Goal: Information Seeking & Learning: Learn about a topic

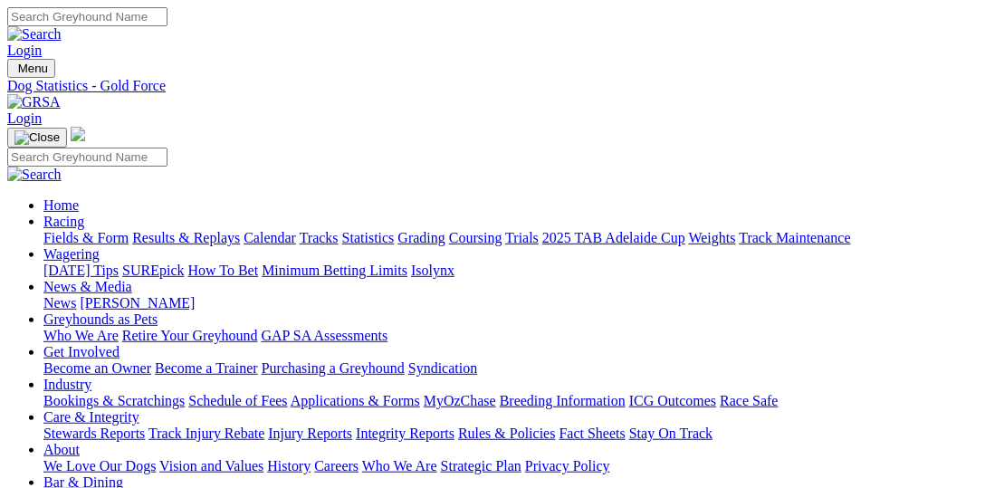
click at [81, 230] on link "Fields & Form" at bounding box center [85, 237] width 85 height 15
select select "VIC"
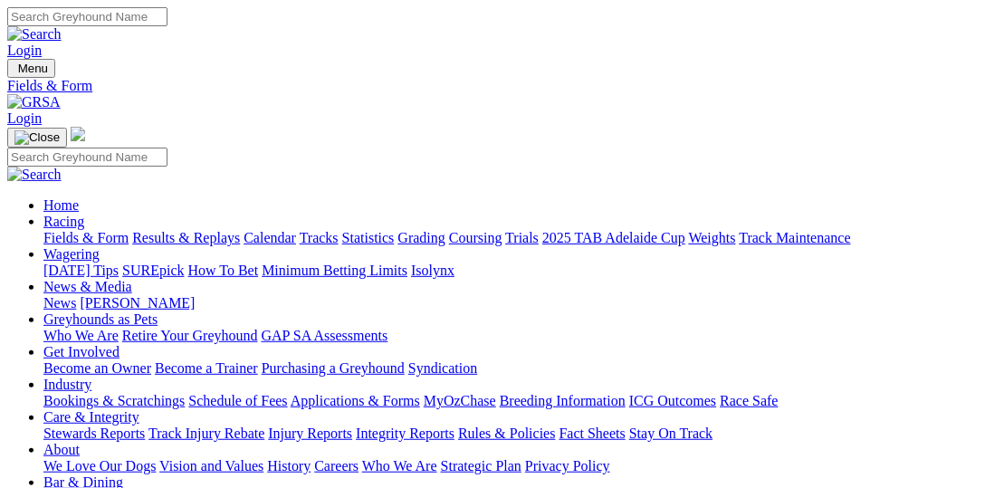
type input "Today, 14 Aug 2025"
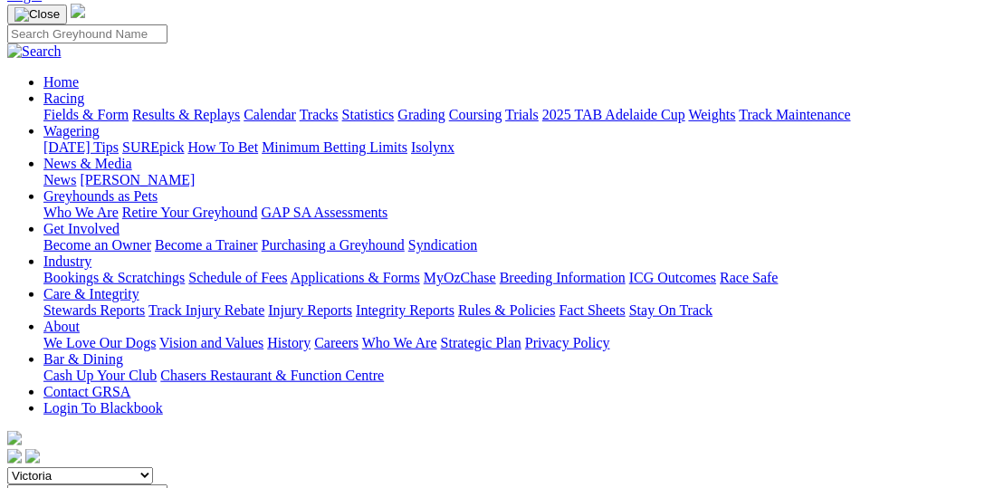
scroll to position [186, 0]
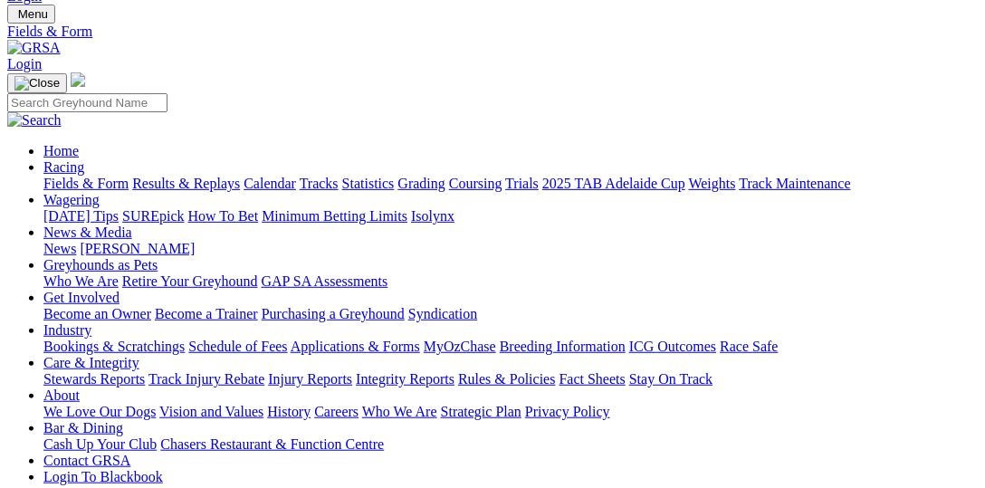
scroll to position [92, 0]
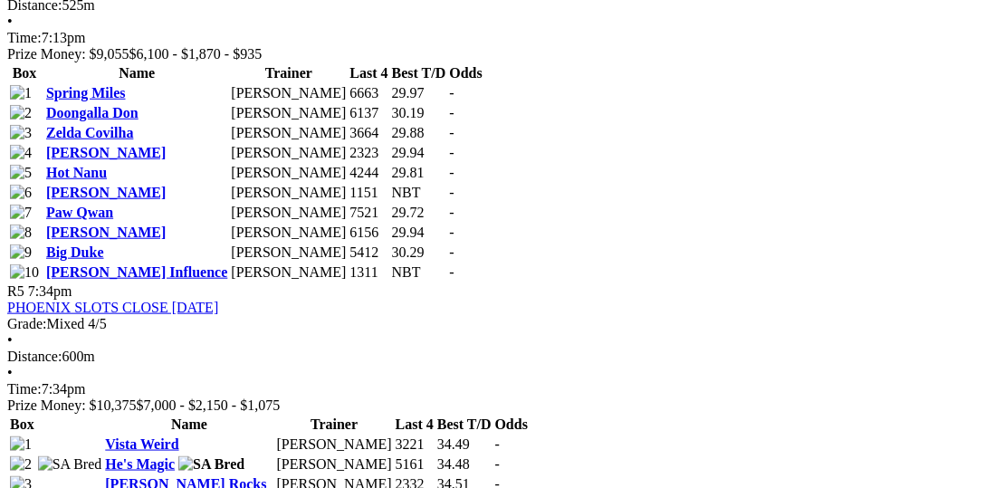
scroll to position [2048, 0]
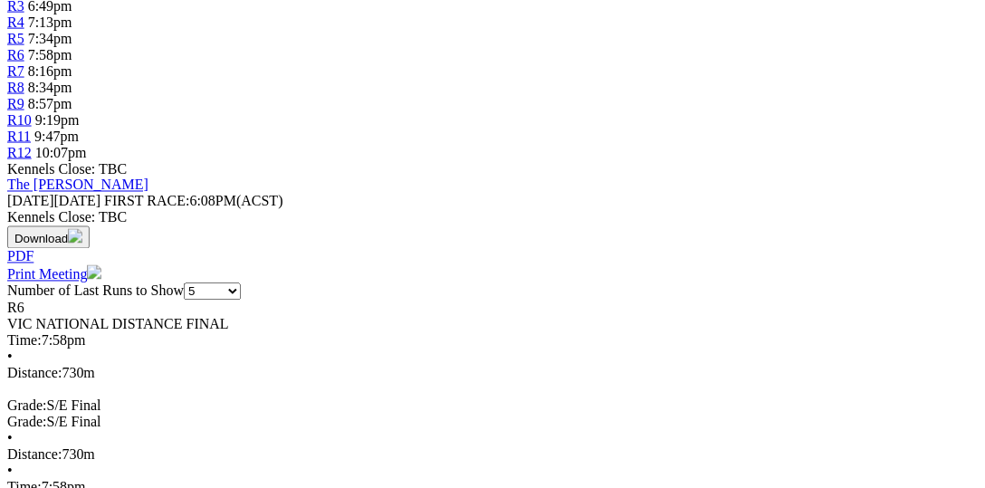
scroll to position [652, 0]
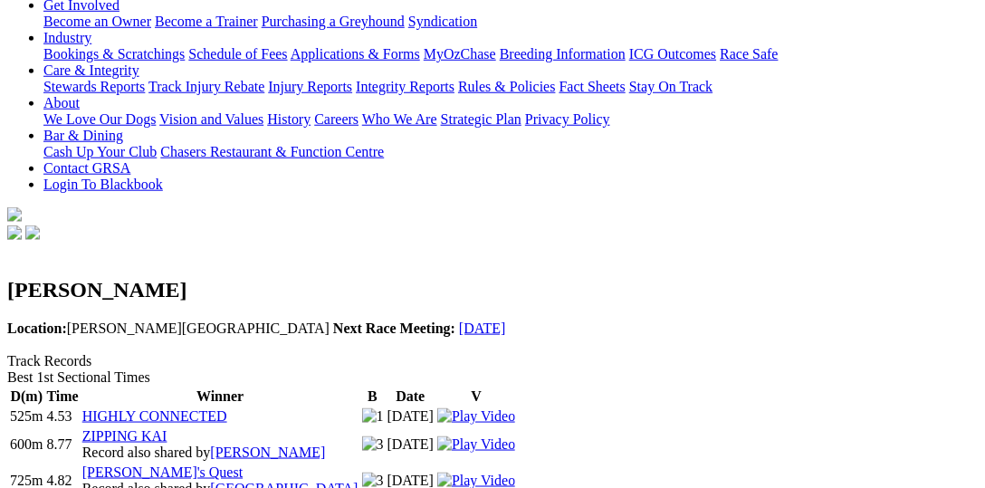
scroll to position [372, 0]
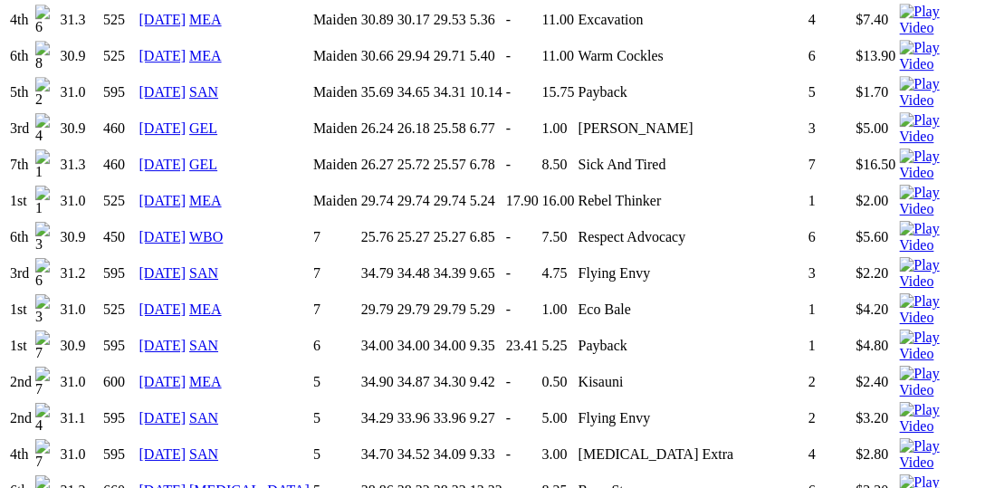
scroll to position [1583, 0]
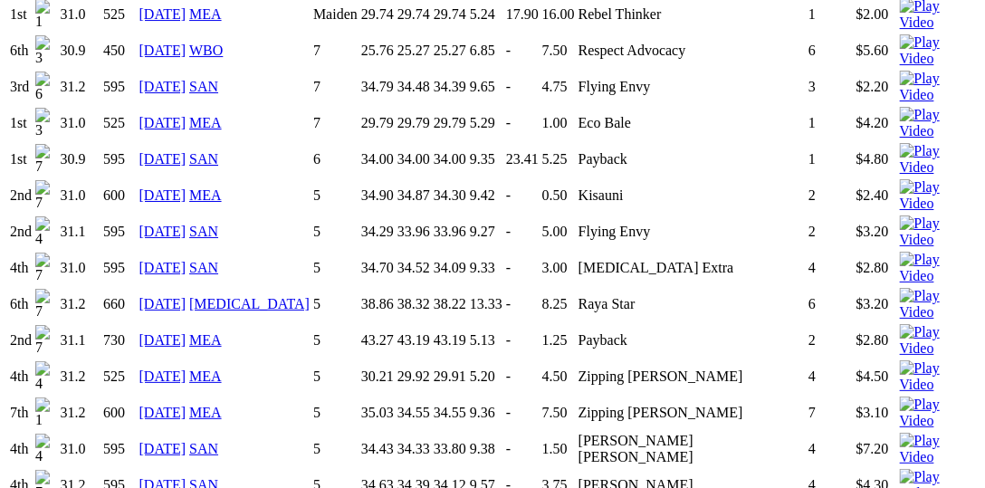
drag, startPoint x: 570, startPoint y: 402, endPoint x: 510, endPoint y: 399, distance: 60.7
copy td "Ethanol Water"
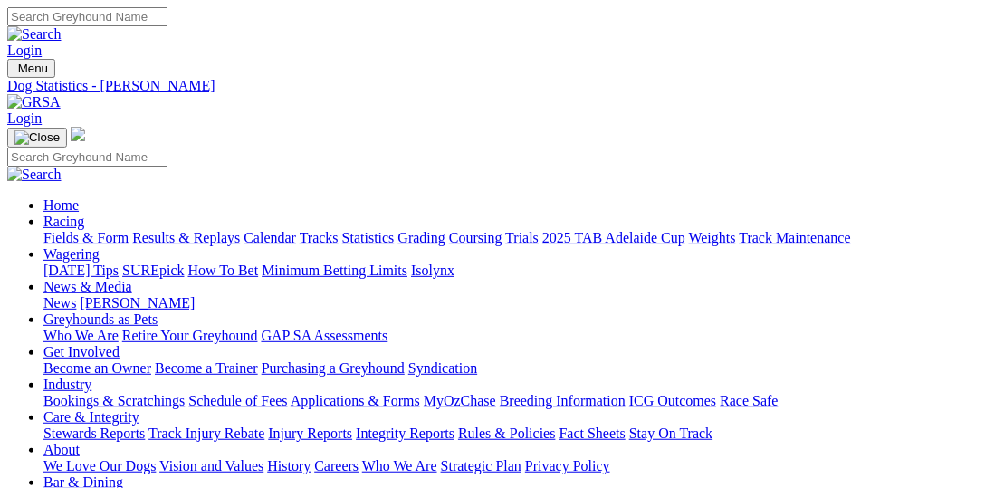
click at [167, 16] on input "Search" at bounding box center [87, 16] width 160 height 19
paste input "[MEDICAL_DATA] Water"
type input "[MEDICAL_DATA] Water"
click at [62, 26] on img at bounding box center [34, 34] width 54 height 16
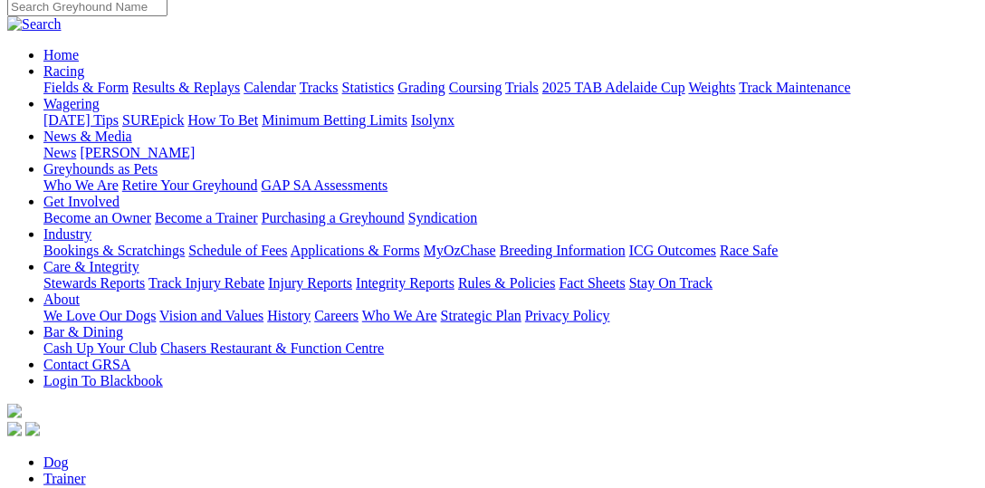
scroll to position [176, 0]
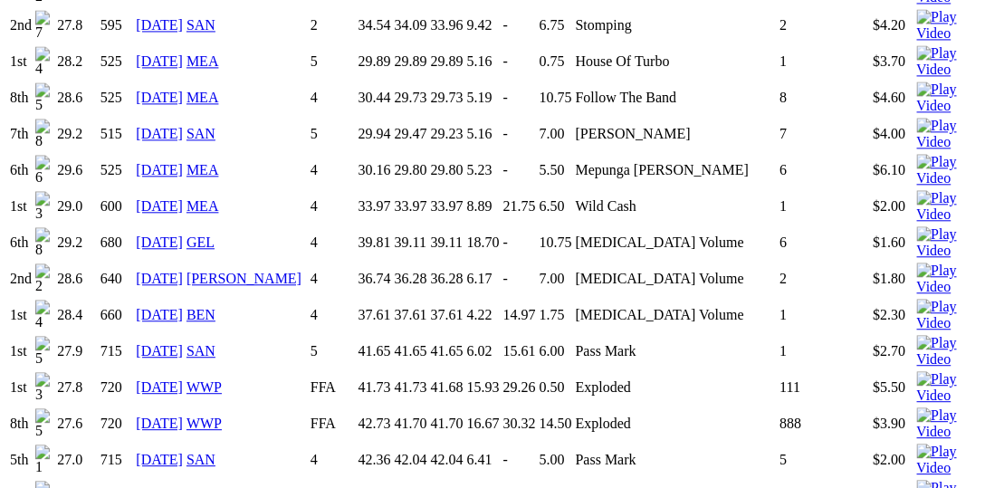
scroll to position [2608, 0]
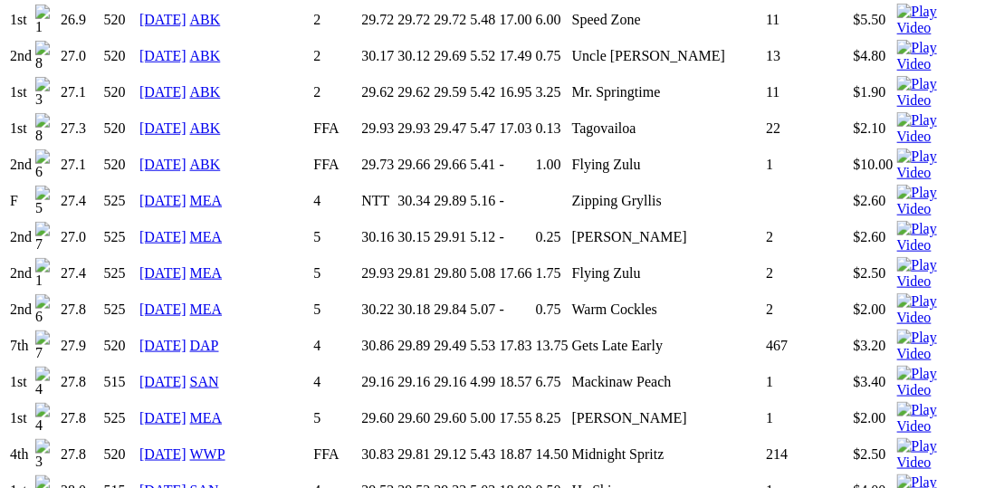
scroll to position [1956, 0]
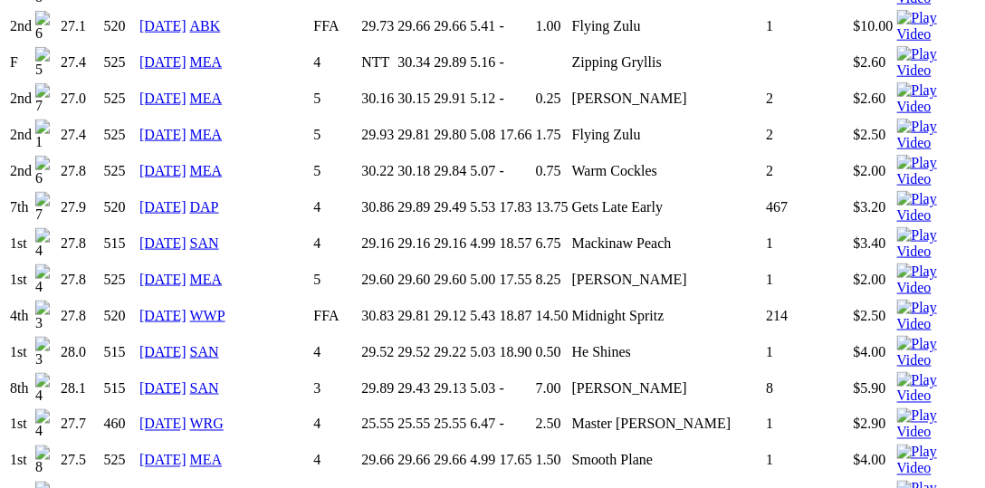
scroll to position [2234, 0]
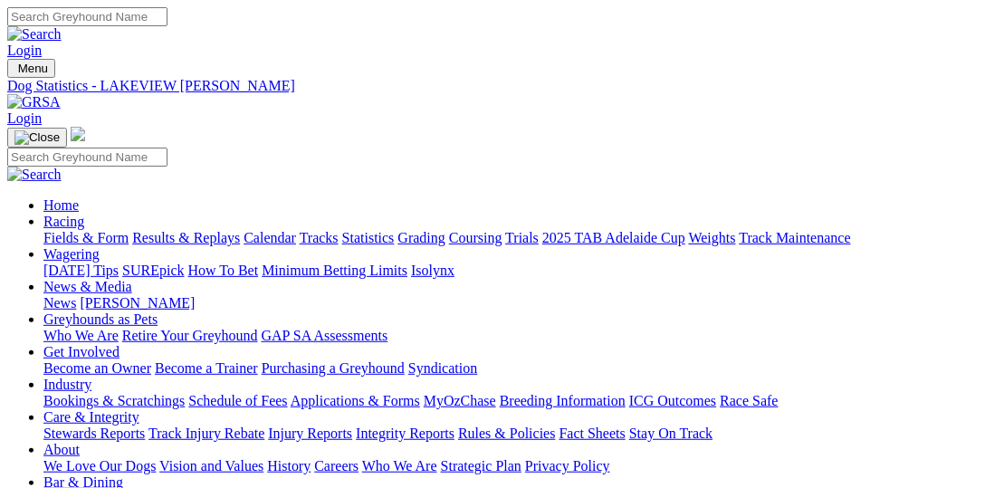
click at [167, 21] on input "Search" at bounding box center [87, 16] width 160 height 19
type input "Explicit"
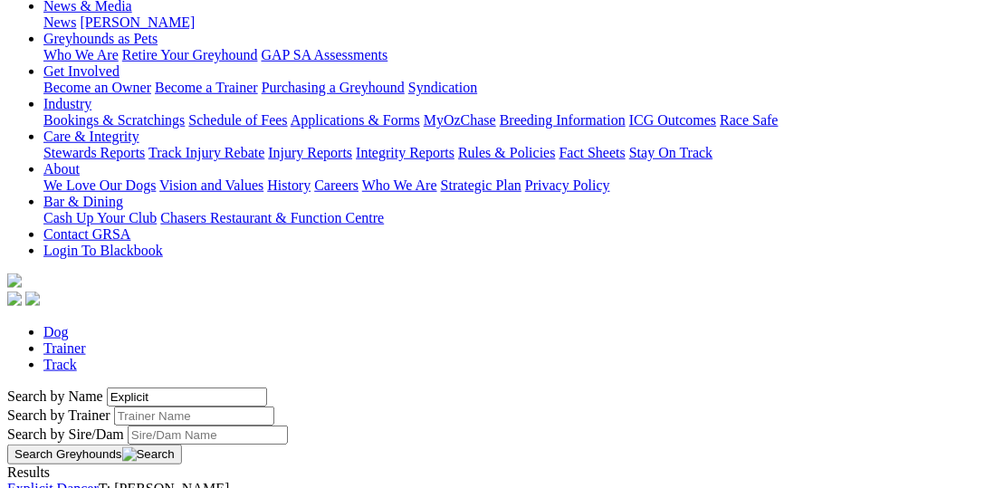
scroll to position [372, 0]
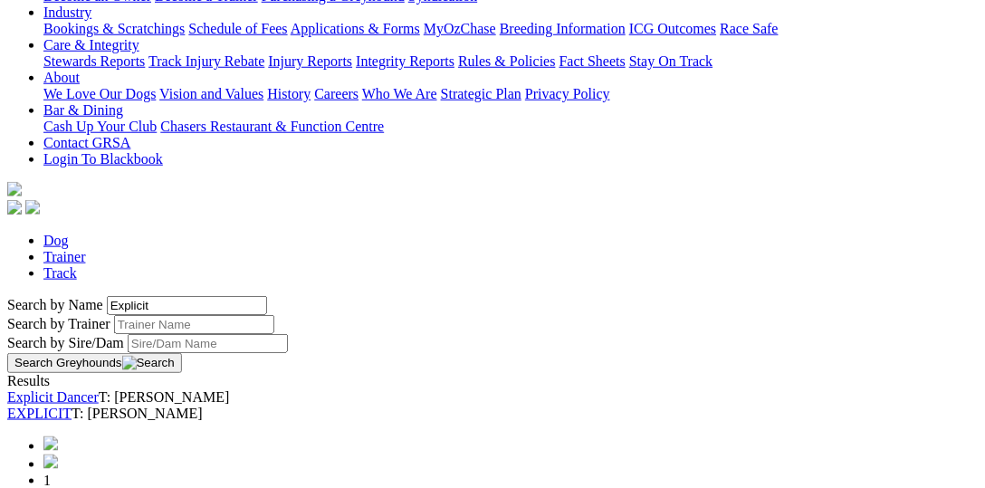
click at [72, 406] on link "EXPLICIT" at bounding box center [39, 413] width 64 height 15
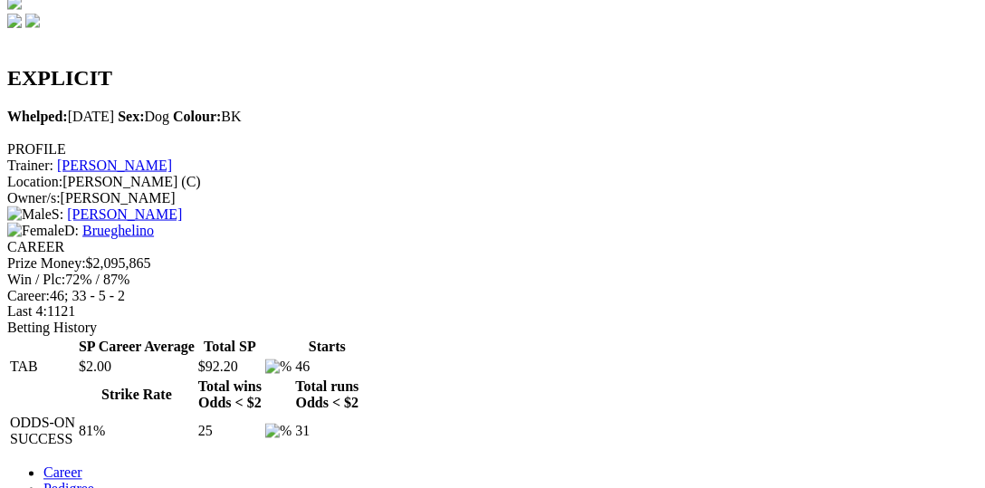
scroll to position [931, 0]
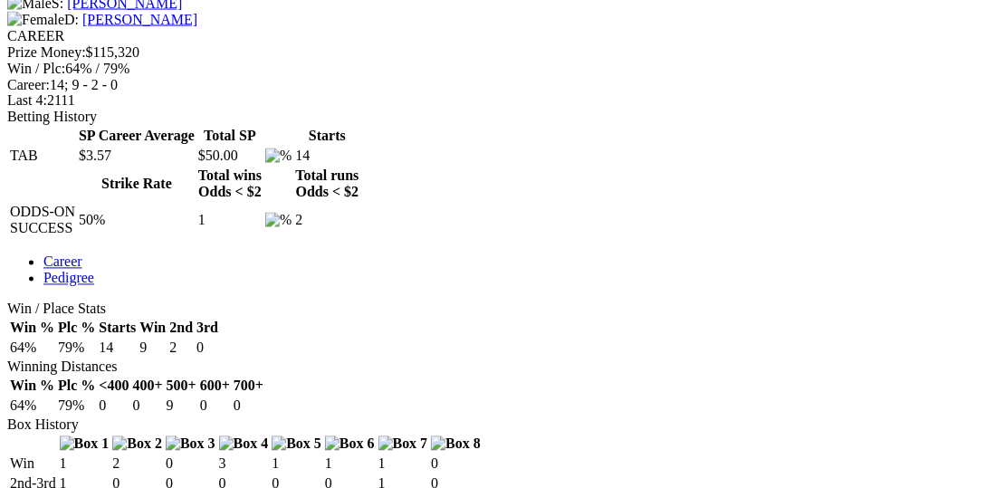
scroll to position [744, 0]
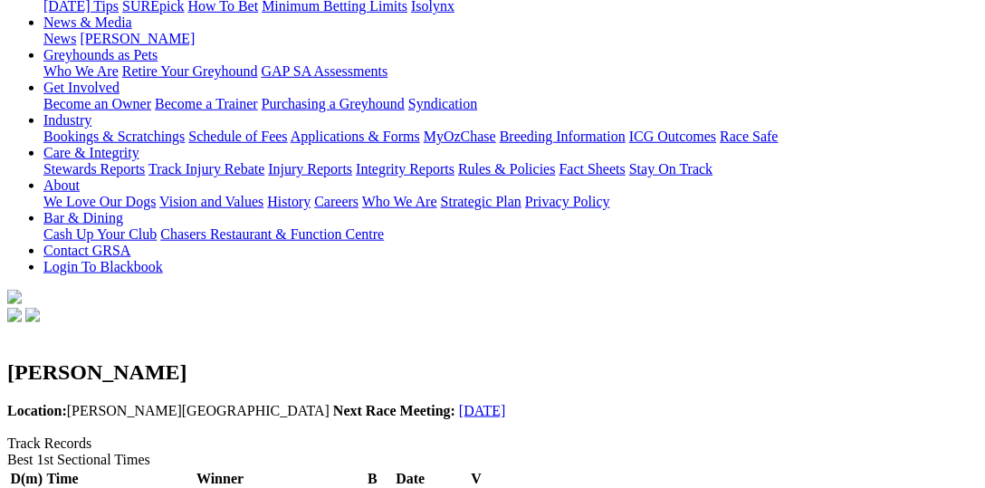
scroll to position [279, 0]
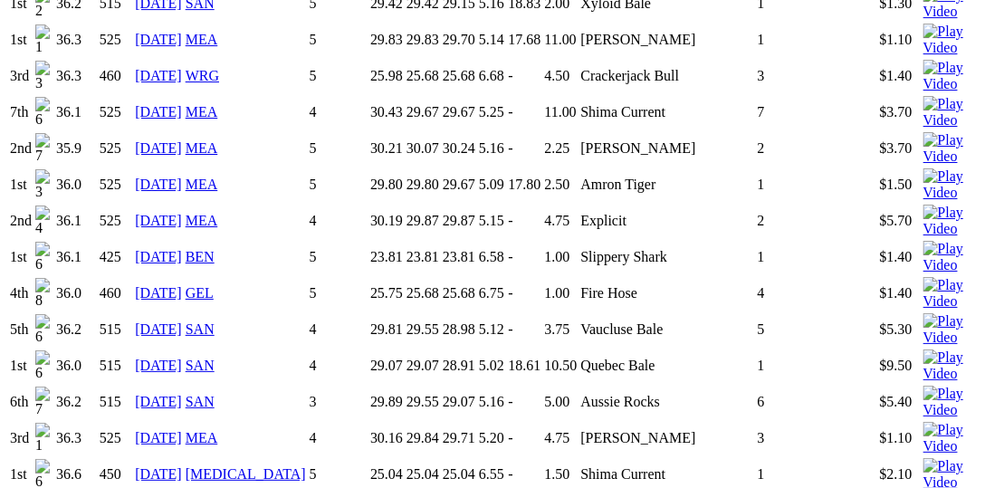
scroll to position [1583, 0]
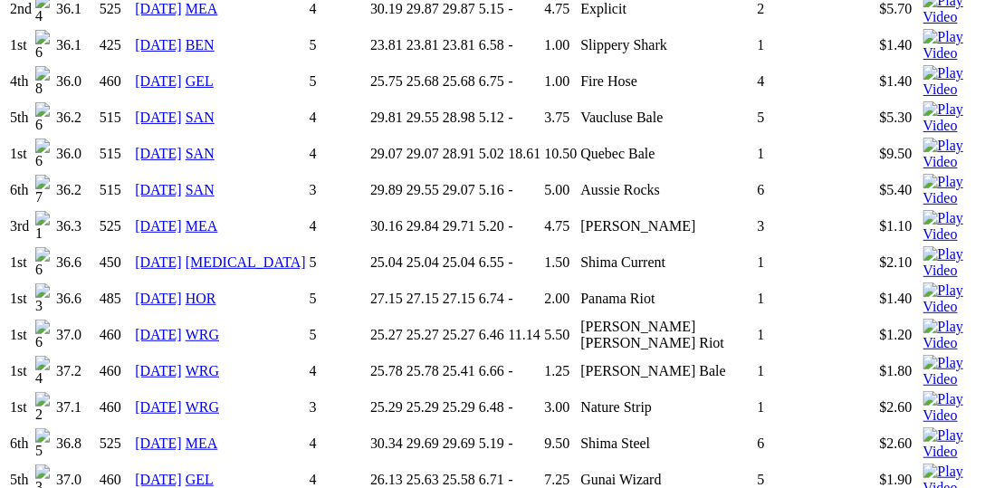
scroll to position [2141, 0]
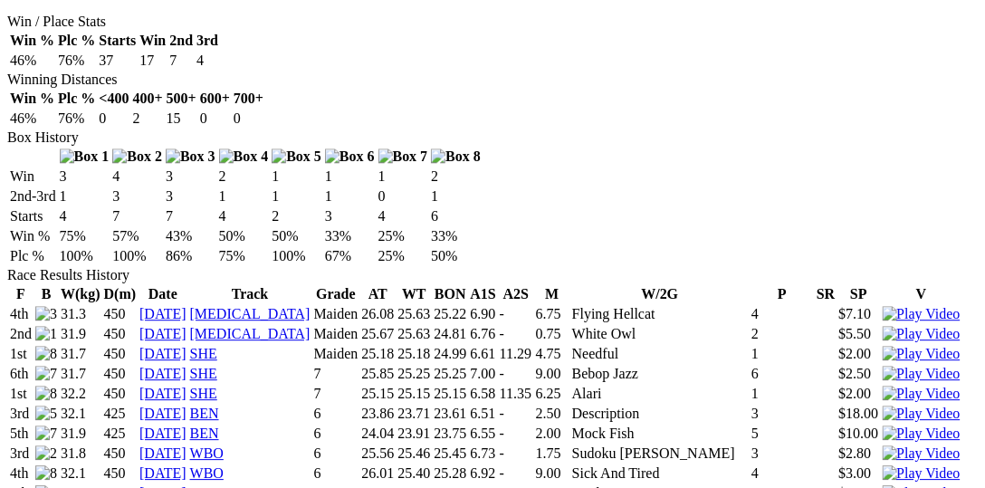
scroll to position [1402, 0]
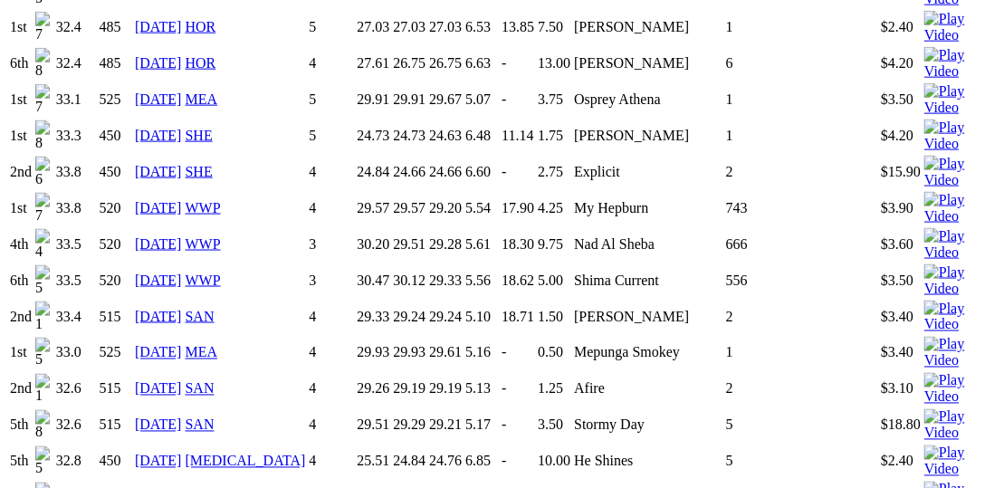
scroll to position [2514, 0]
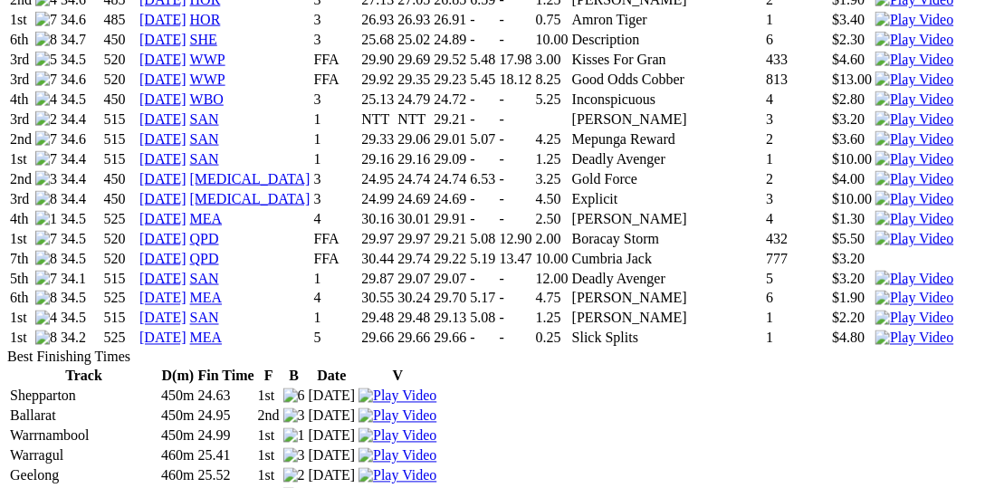
scroll to position [2421, 0]
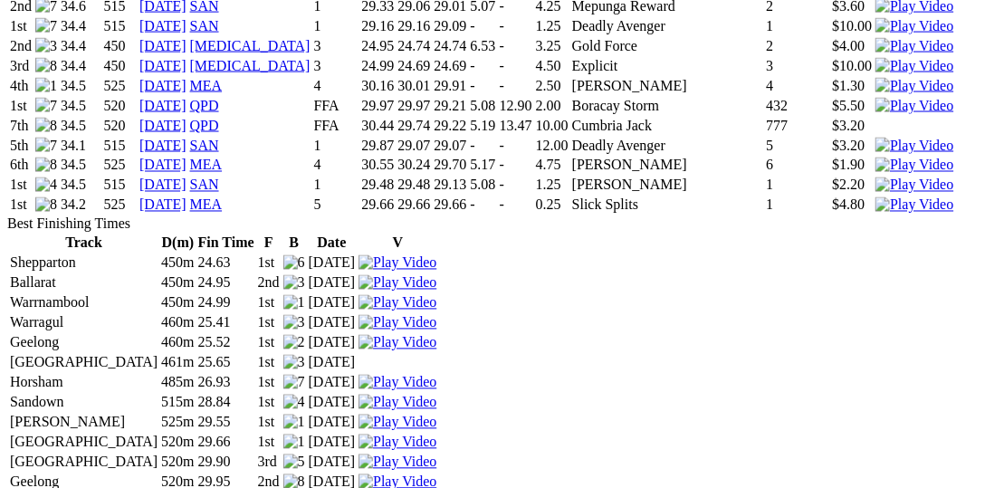
click at [876, 197] on img at bounding box center [915, 205] width 78 height 16
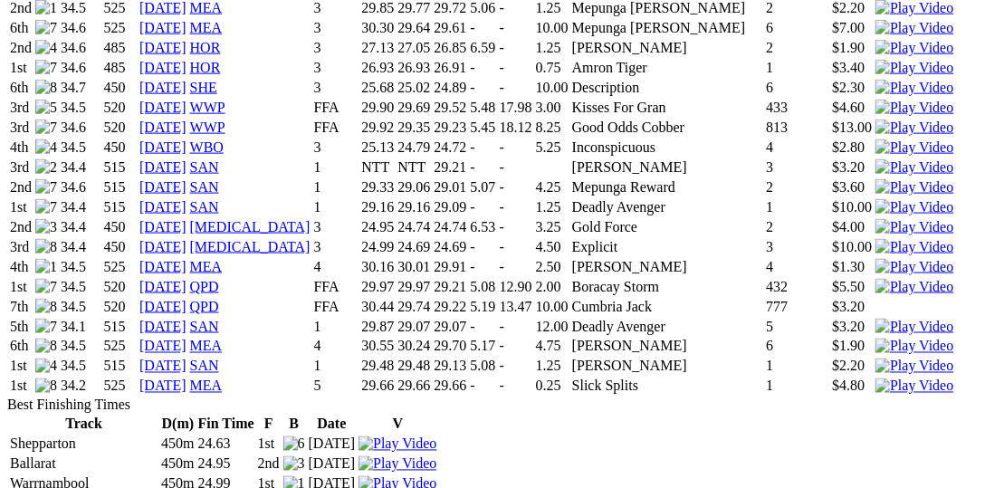
scroll to position [2234, 0]
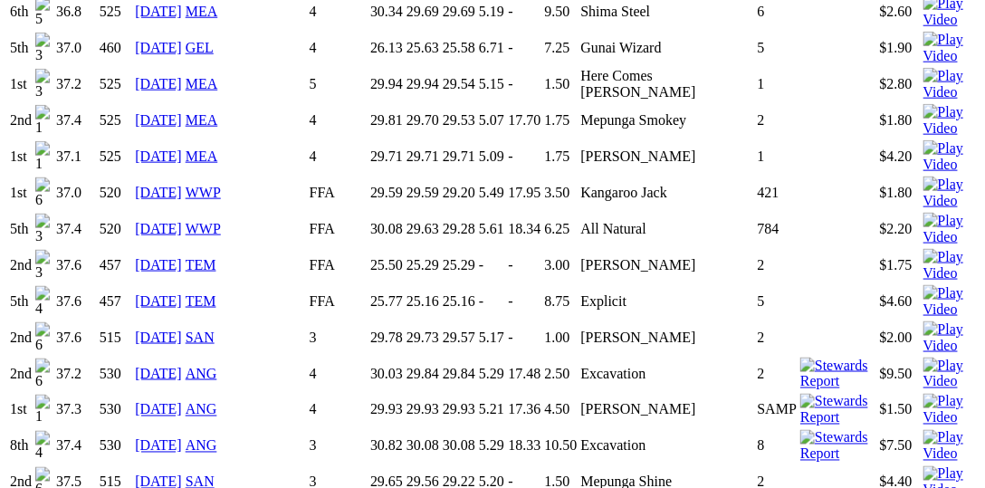
scroll to position [2328, 0]
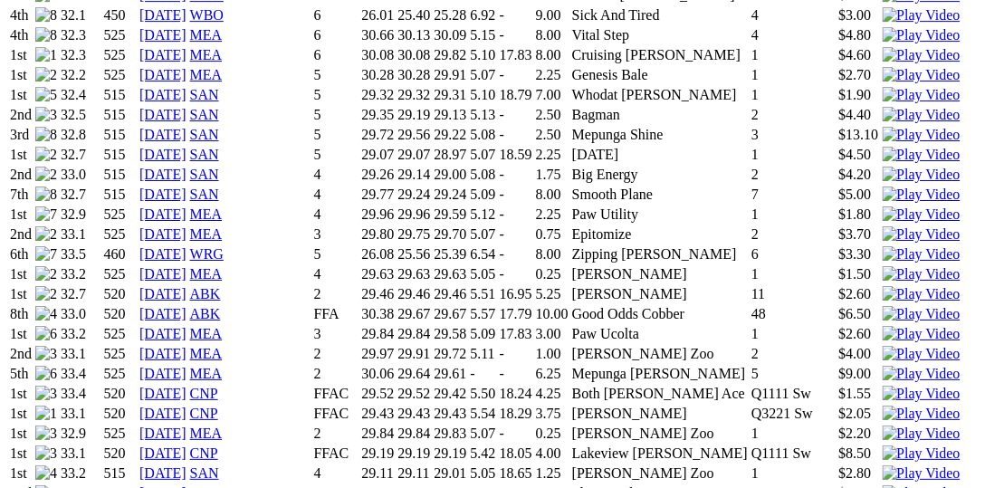
scroll to position [1489, 0]
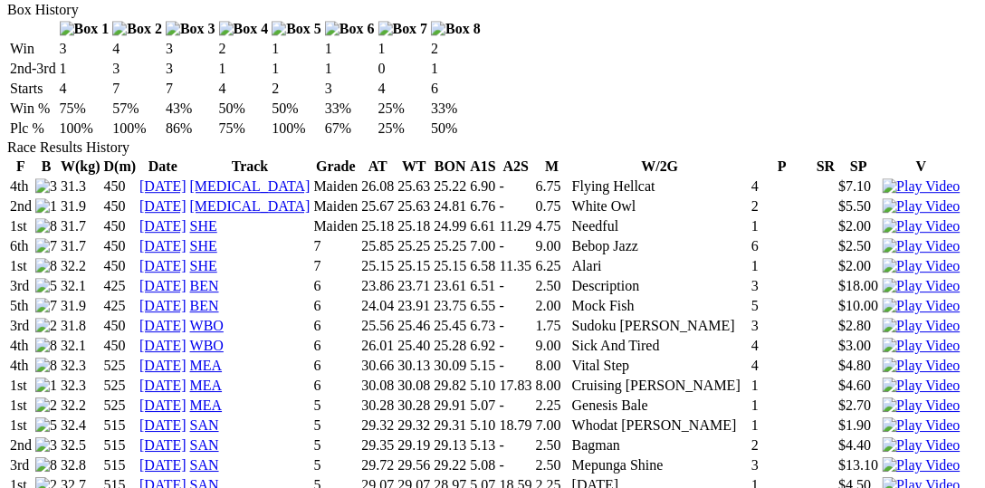
scroll to position [1210, 0]
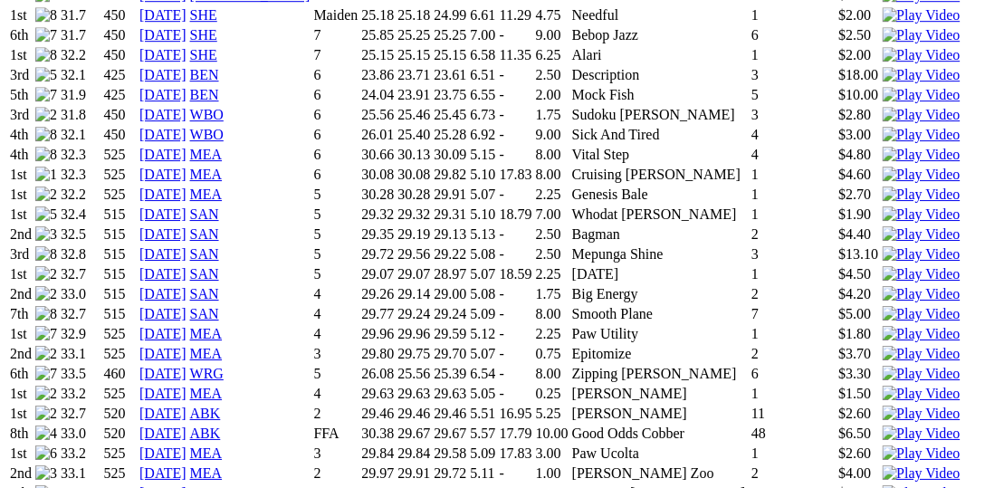
scroll to position [1396, 0]
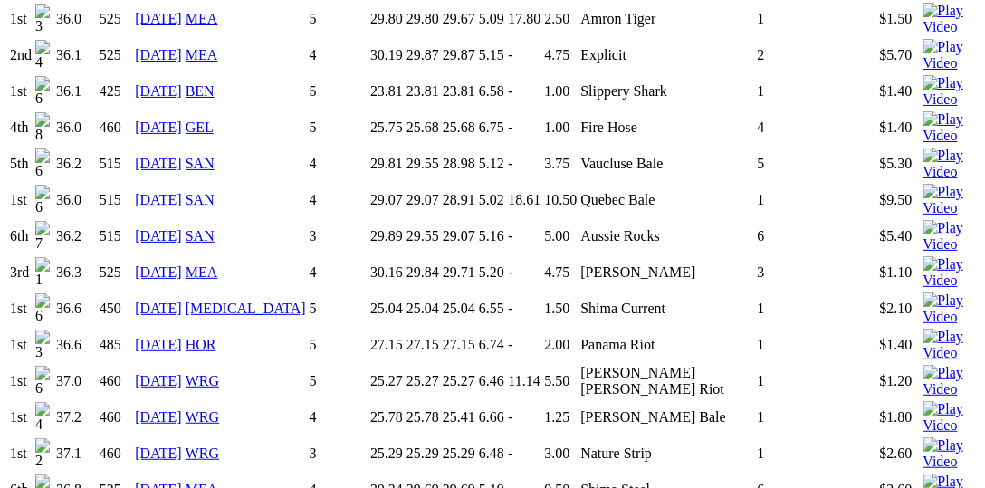
scroll to position [2048, 0]
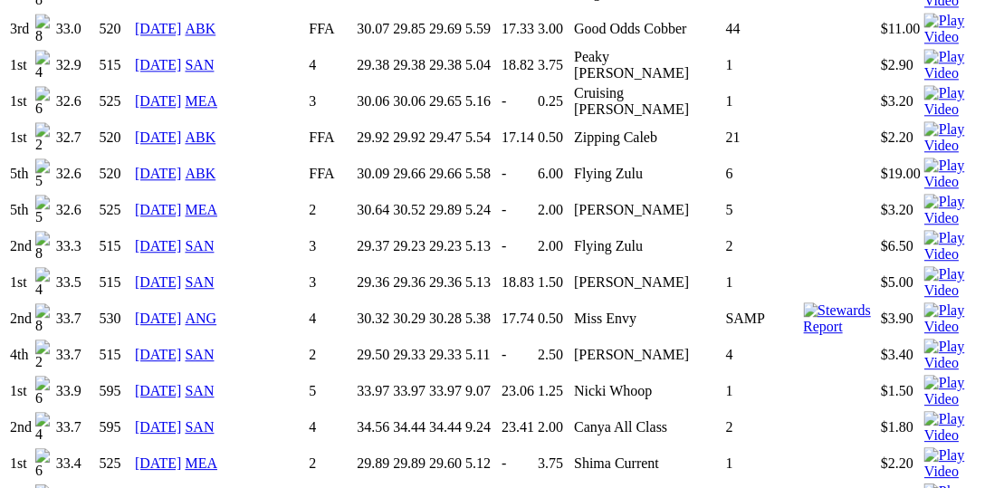
scroll to position [2700, 0]
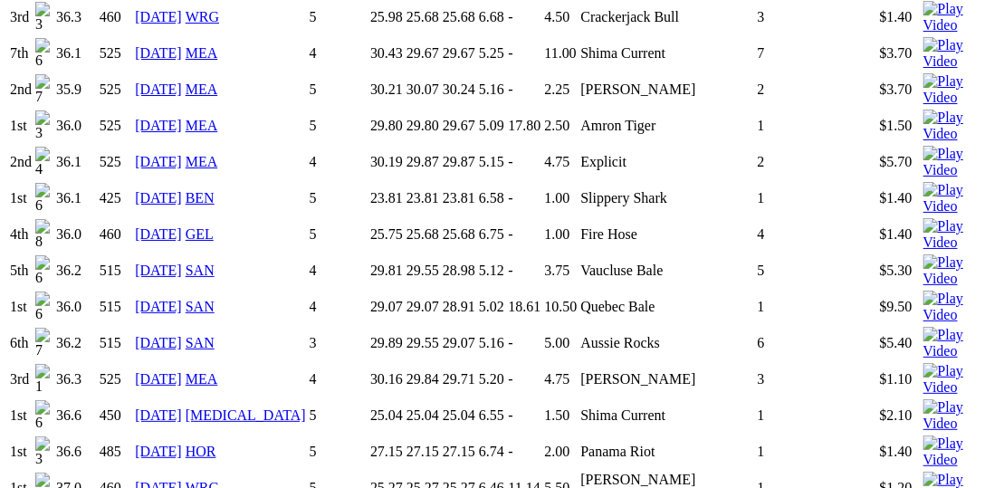
scroll to position [2048, 0]
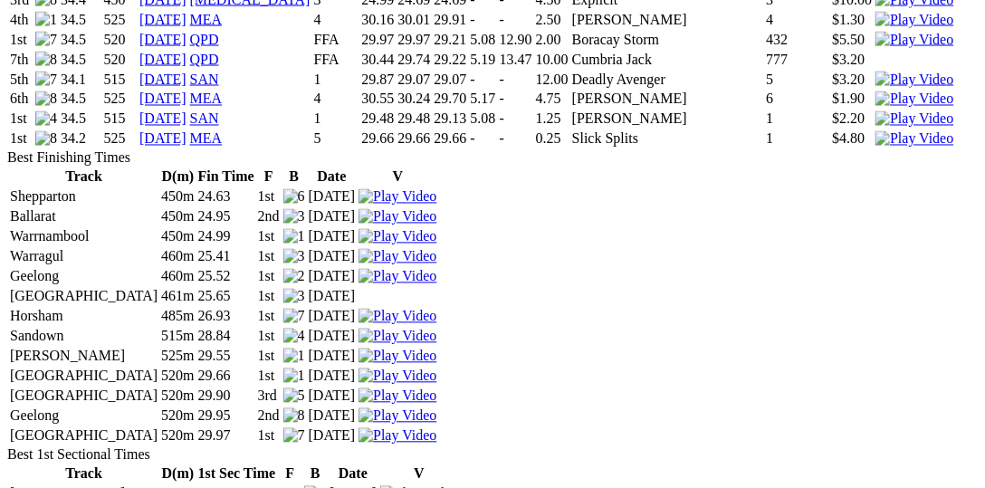
scroll to position [2421, 0]
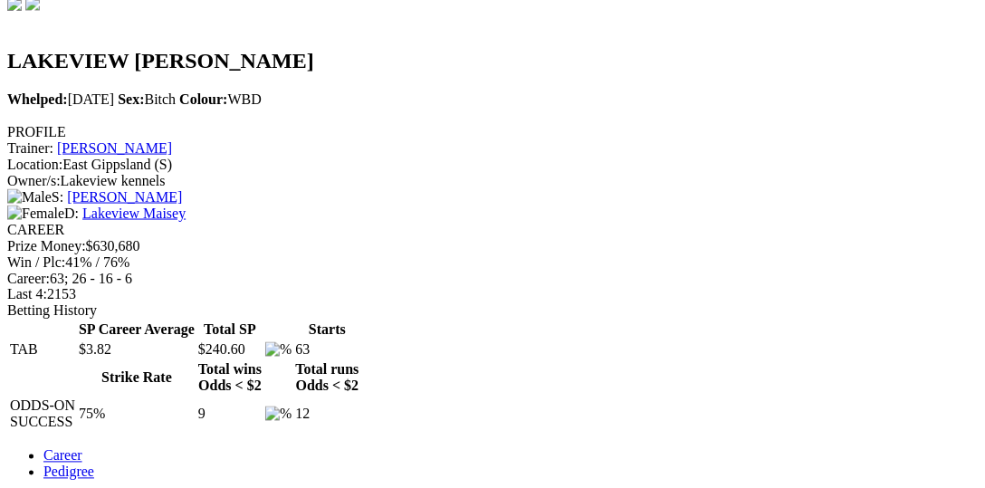
scroll to position [652, 0]
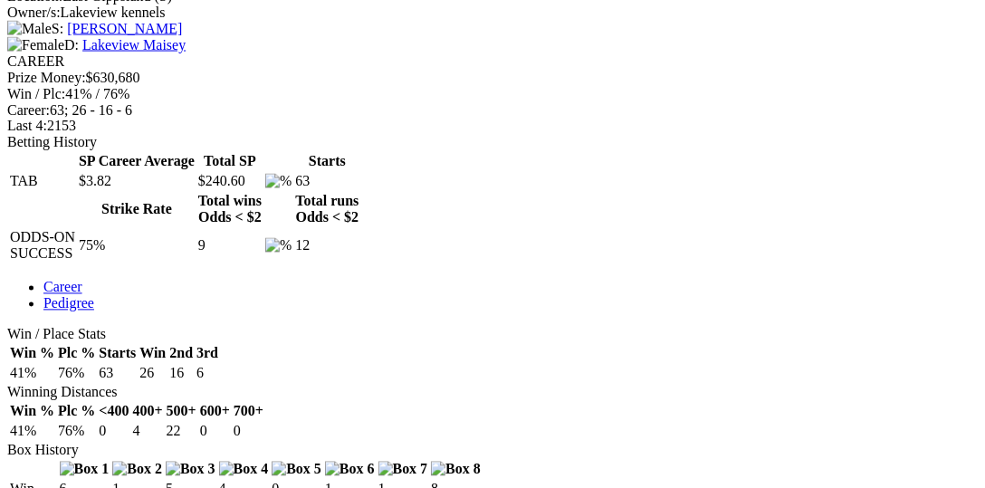
scroll to position [837, 0]
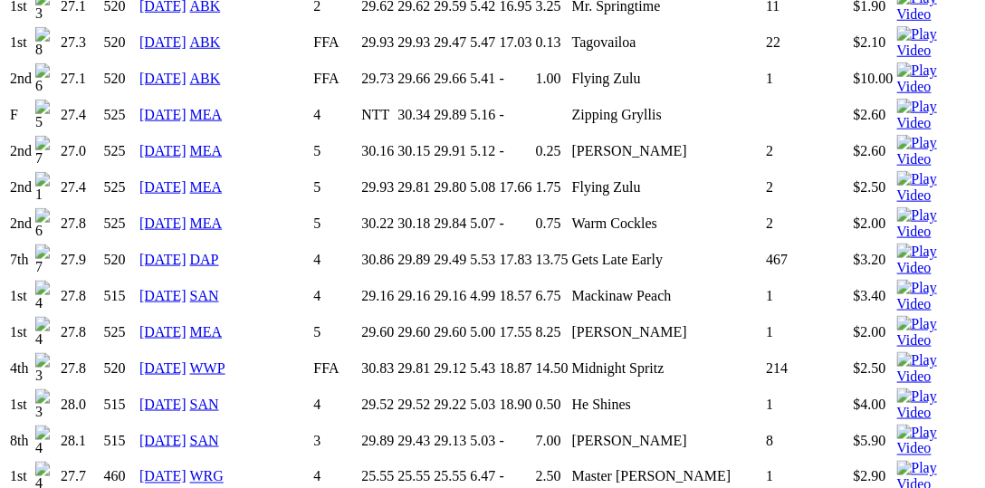
scroll to position [2234, 0]
